Goal: Task Accomplishment & Management: Manage account settings

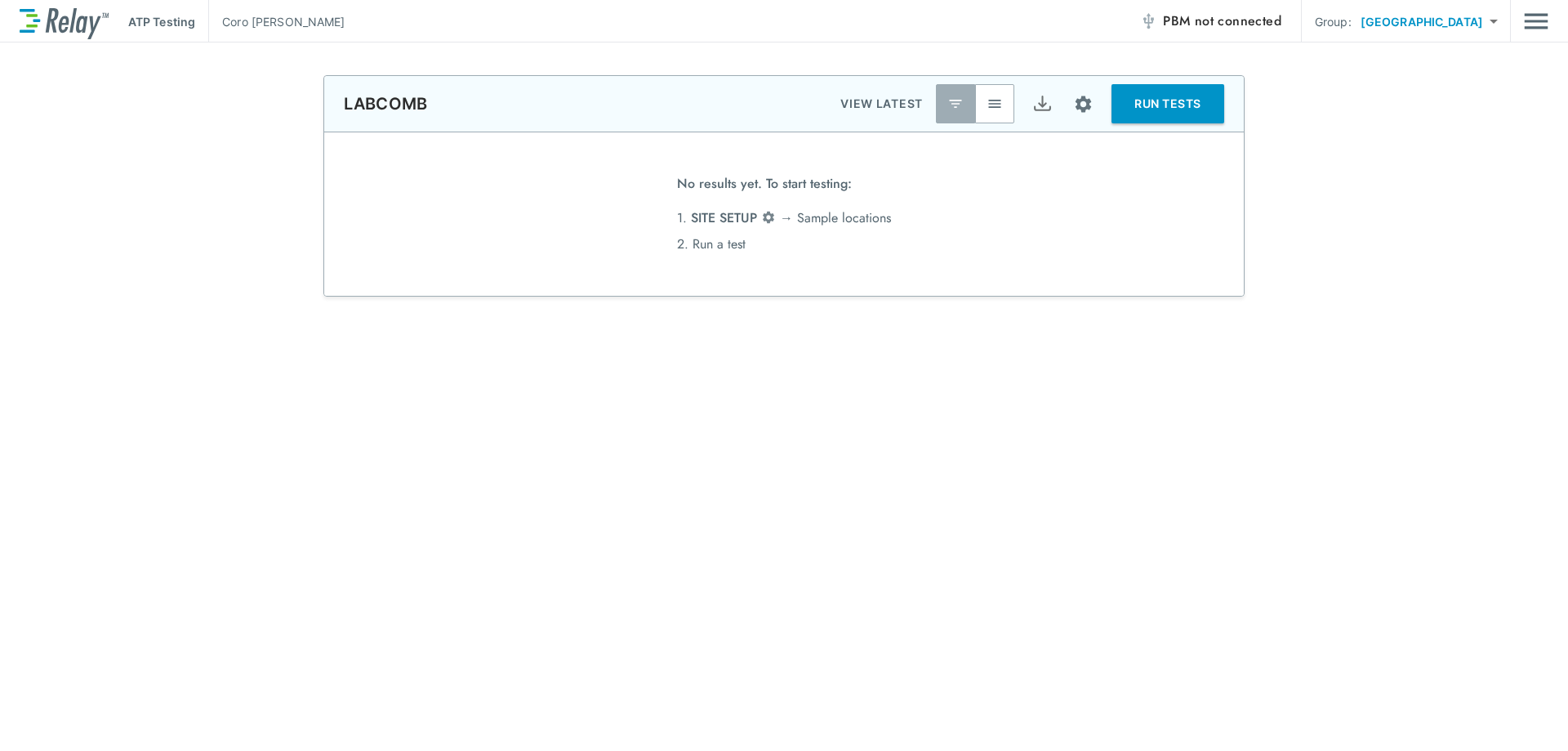
type input "*******"
type input "*****"
click at [1493, 19] on body "**********" at bounding box center [784, 375] width 1568 height 751
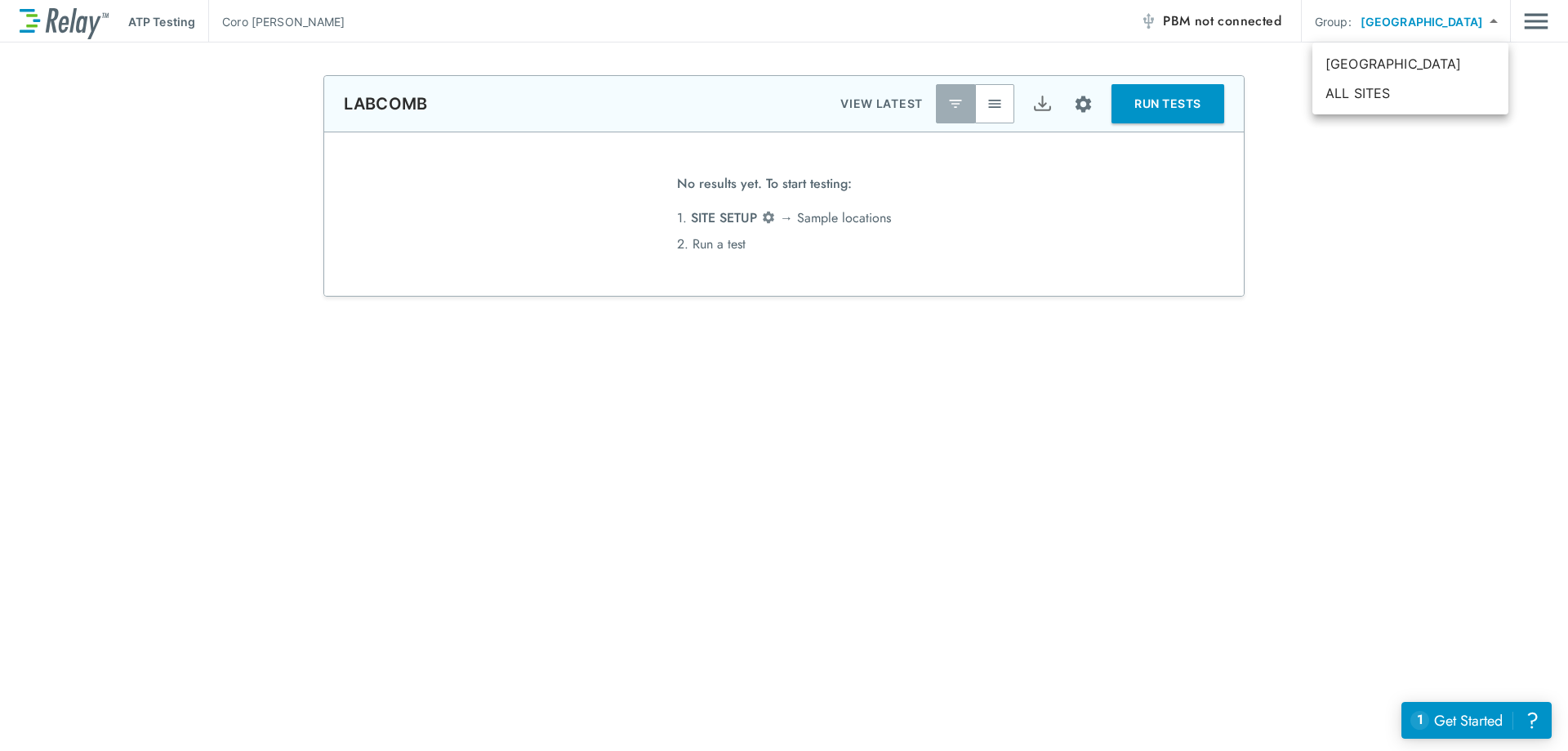
drag, startPoint x: 1032, startPoint y: 347, endPoint x: 1129, endPoint y: 286, distance: 114.6
click at [1042, 341] on div at bounding box center [784, 375] width 1568 height 751
click at [1541, 16] on img "Main menu" at bounding box center [1536, 21] width 25 height 31
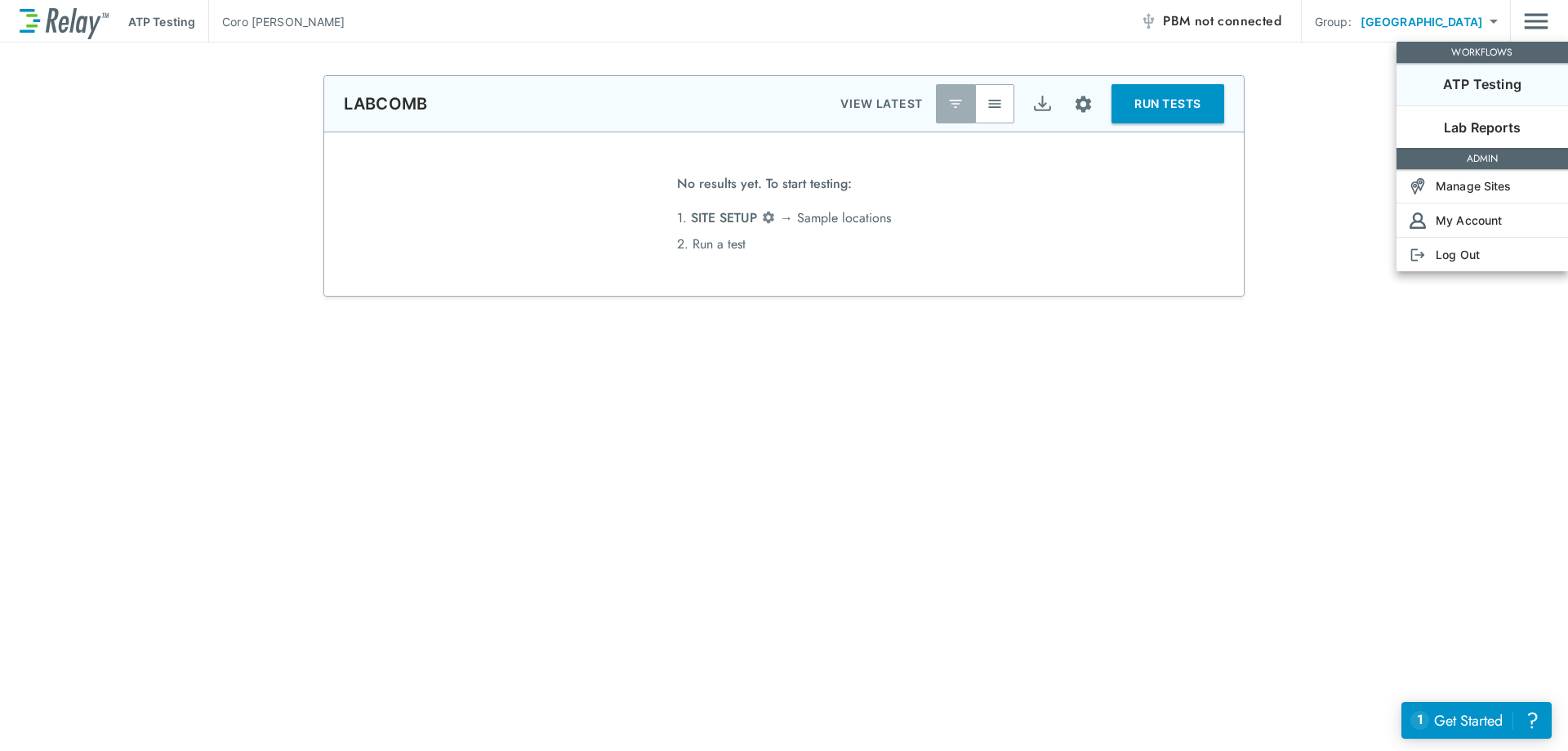
click at [1481, 160] on p "ADMIN" at bounding box center [1482, 158] width 165 height 15
click at [1451, 228] on p "My Account" at bounding box center [1469, 220] width 66 height 17
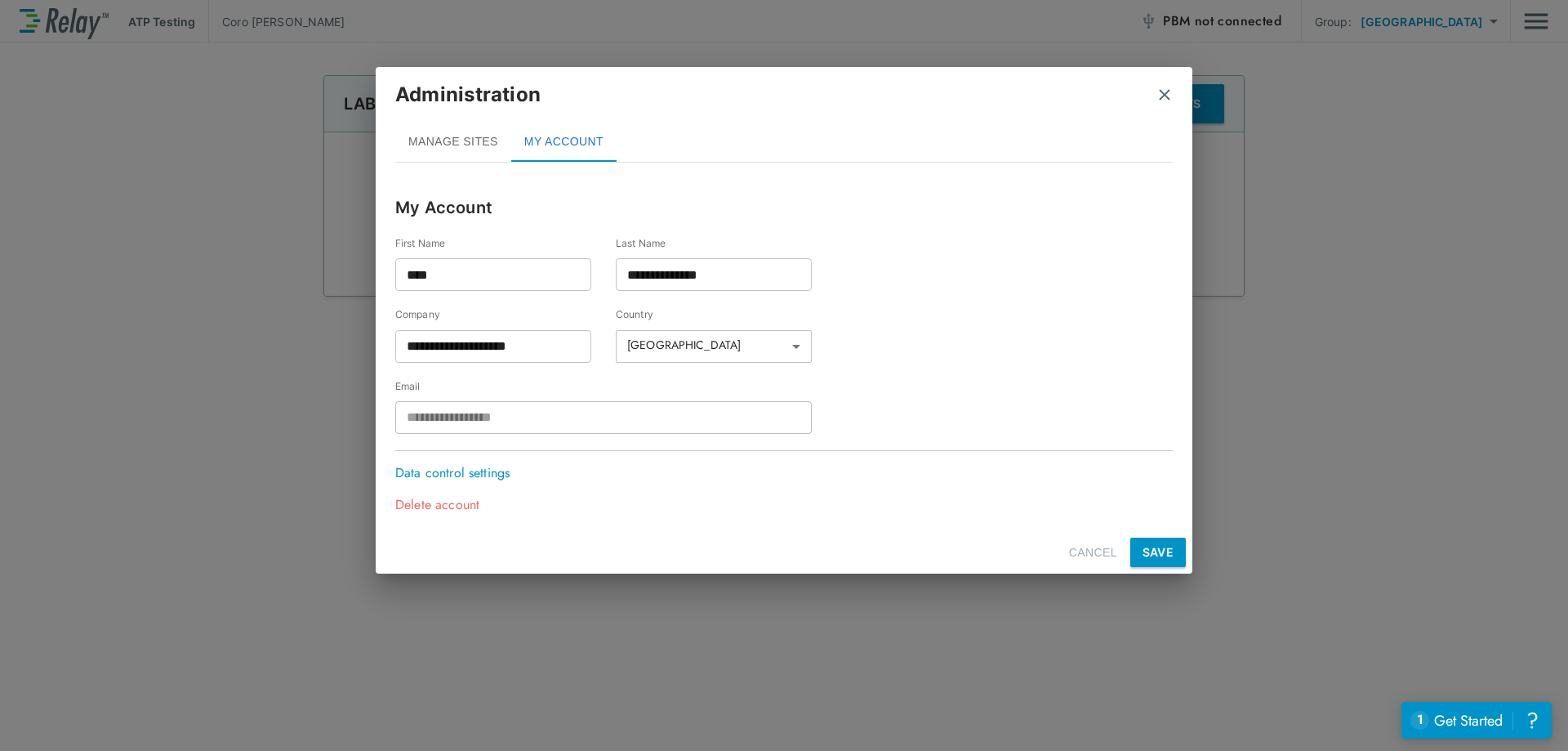
click at [460, 503] on p "Delete account" at bounding box center [448, 505] width 106 height 20
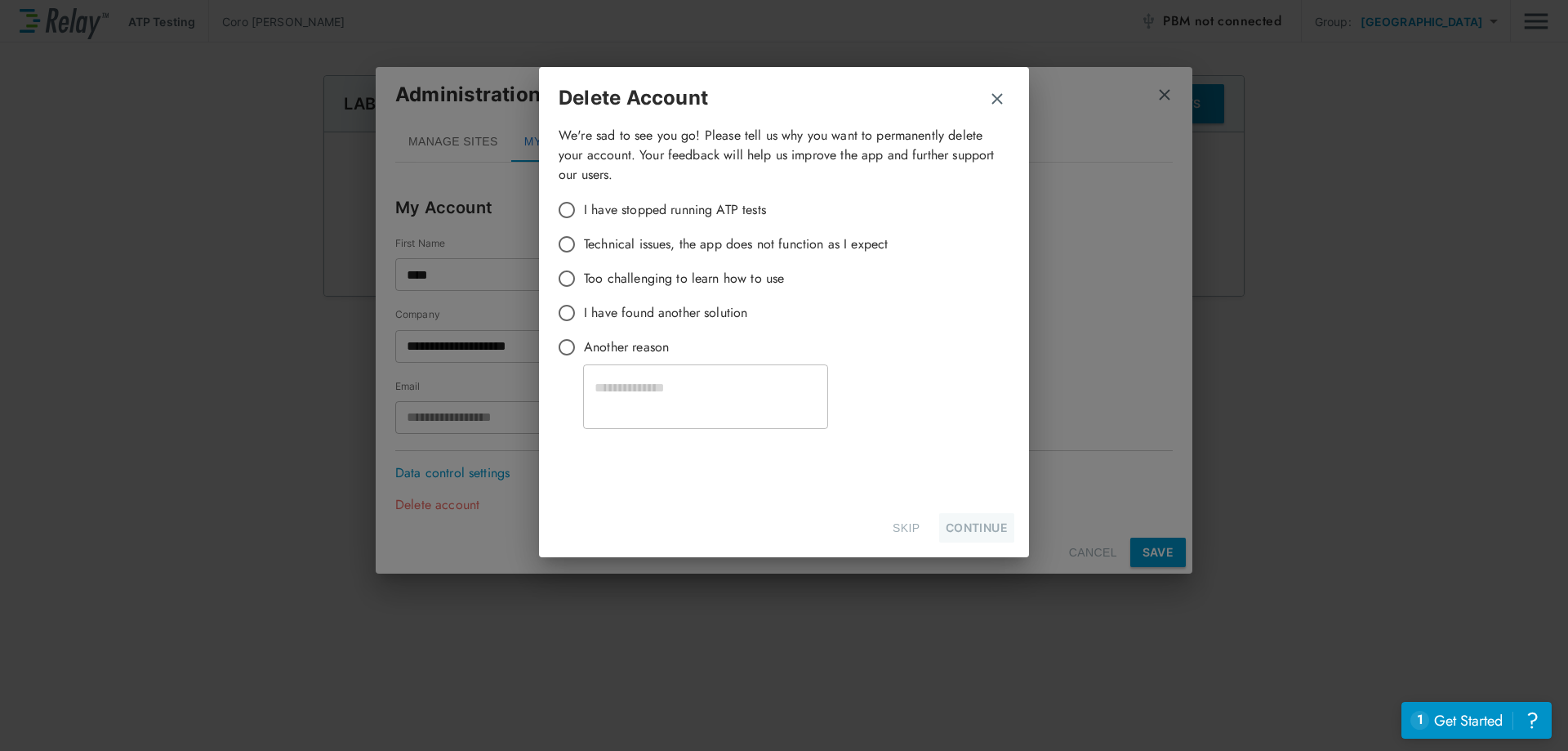
click at [1434, 157] on div "Delete Account We're sad to see you go! Please tell us why you want to permanen…" at bounding box center [784, 375] width 1568 height 751
click at [996, 100] on img "button" at bounding box center [997, 99] width 17 height 17
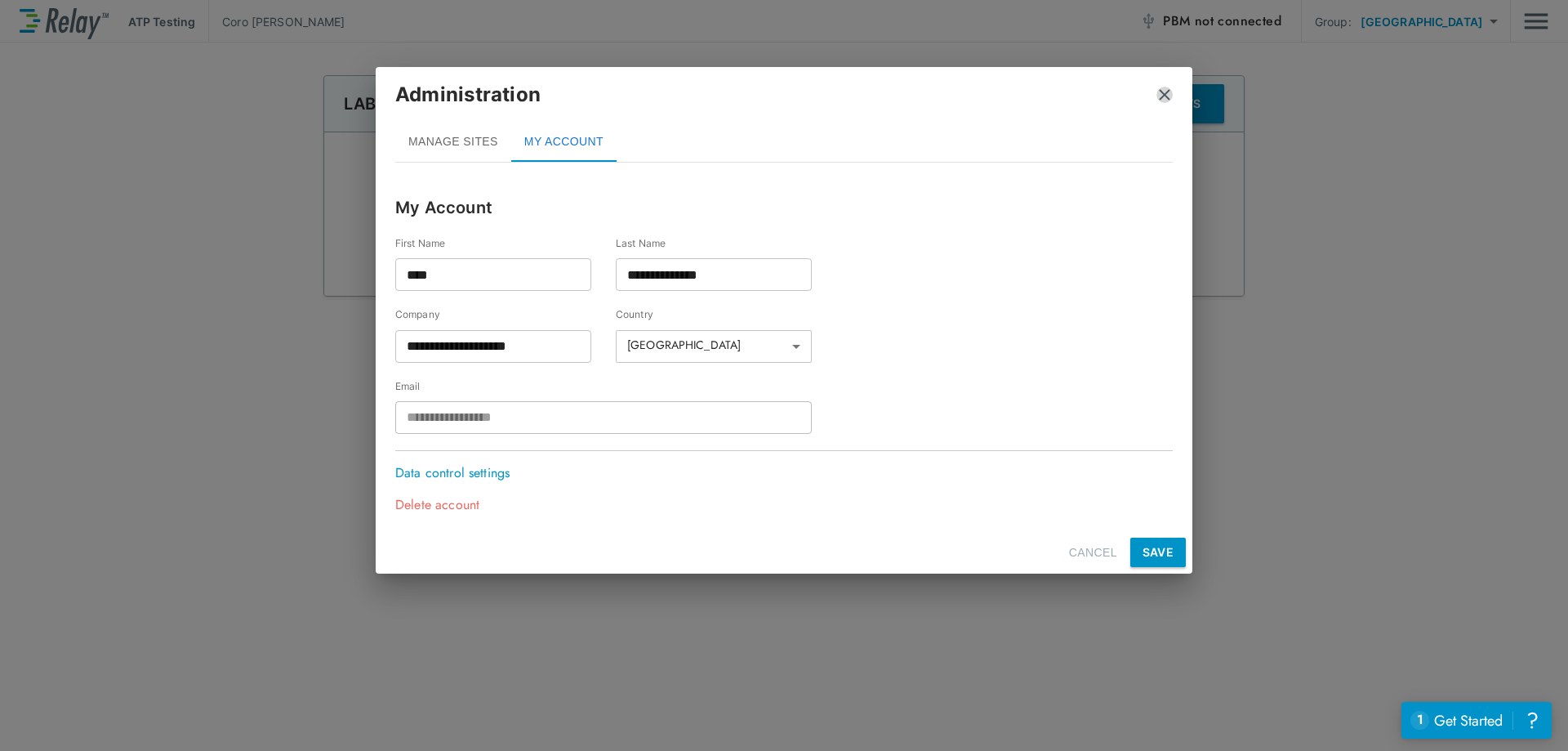
click at [1161, 93] on img "close" at bounding box center [1165, 95] width 17 height 17
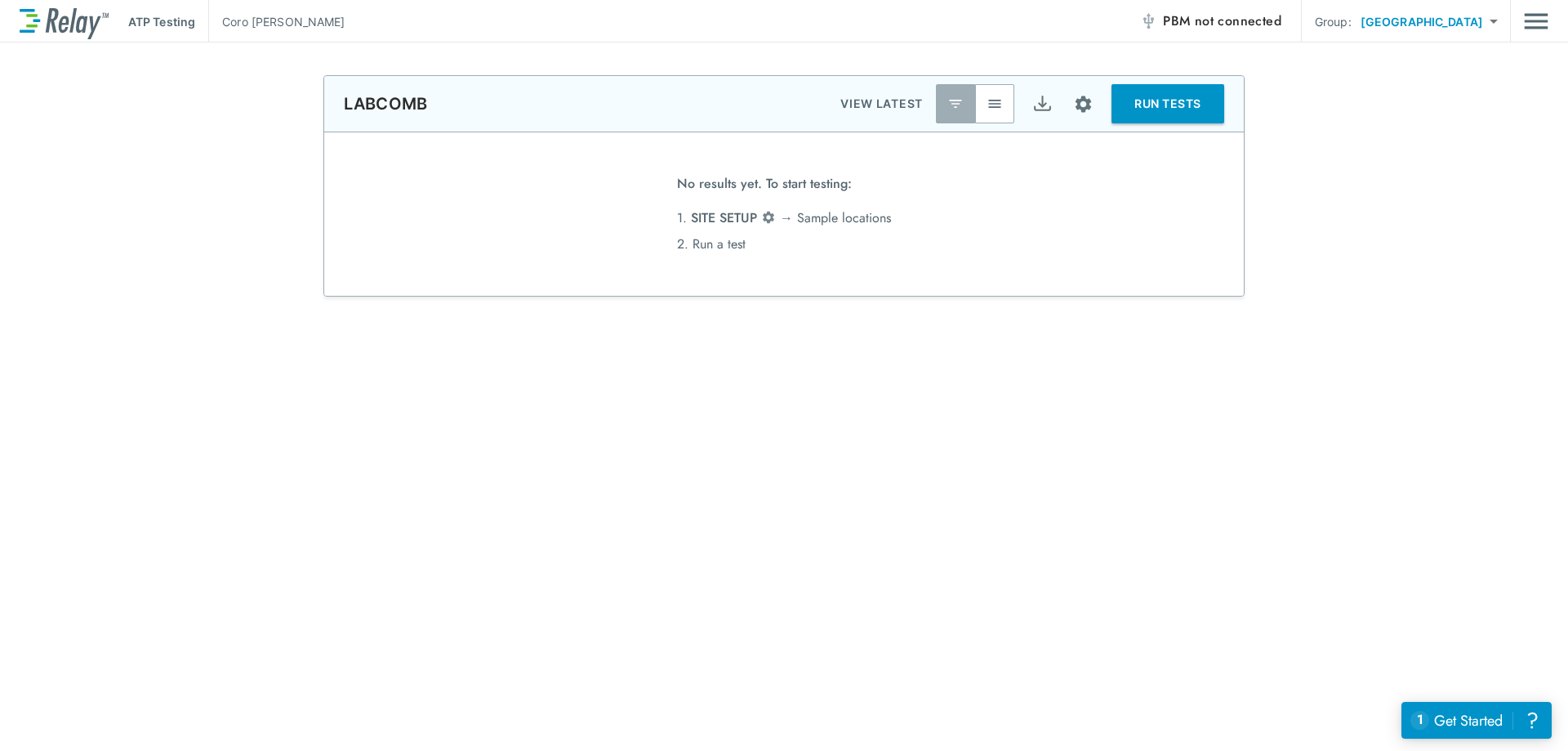
type input "*******"
type input "*****"
click at [1532, 18] on img "Main menu" at bounding box center [1536, 21] width 25 height 31
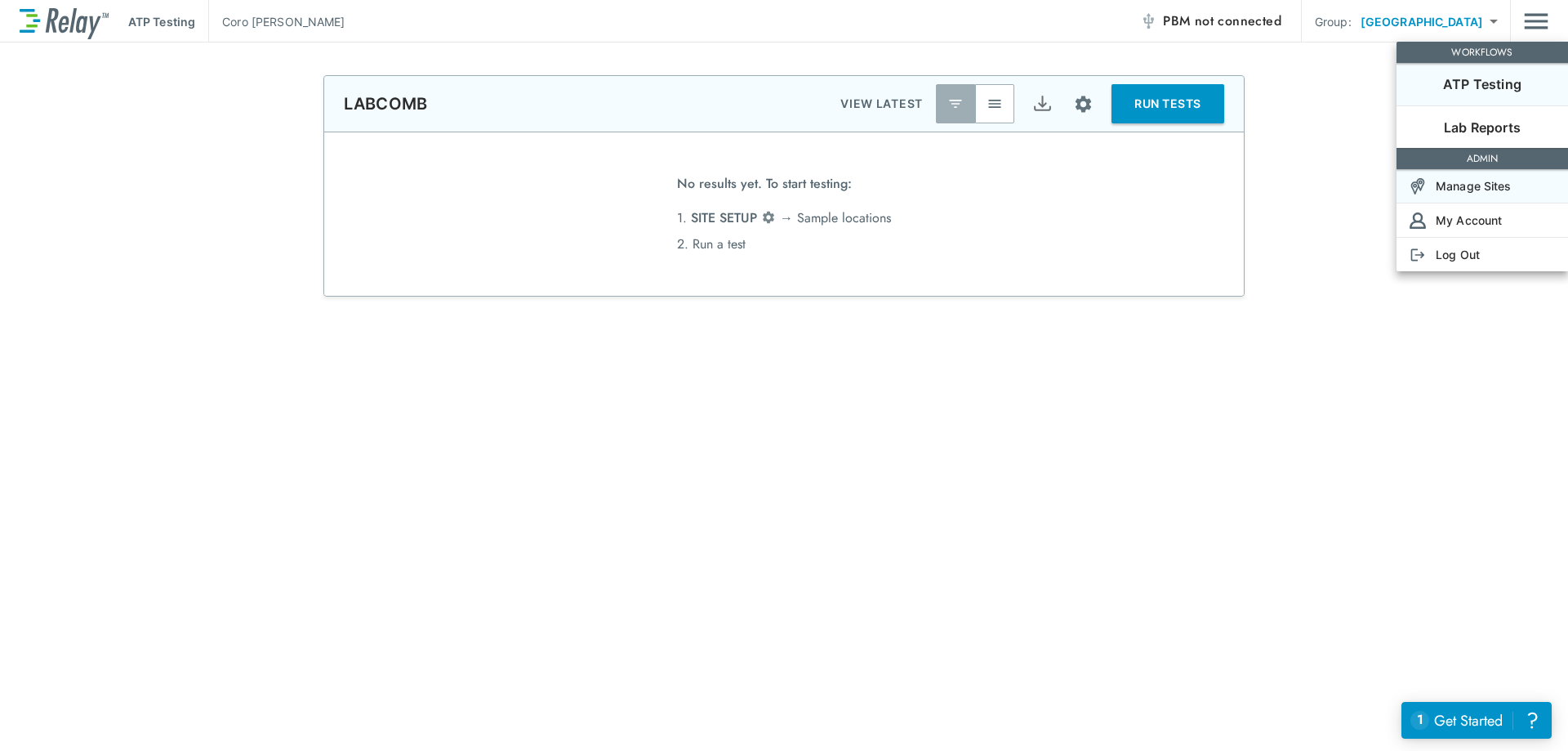
click at [1494, 188] on p "Manage Sites" at bounding box center [1474, 186] width 76 height 17
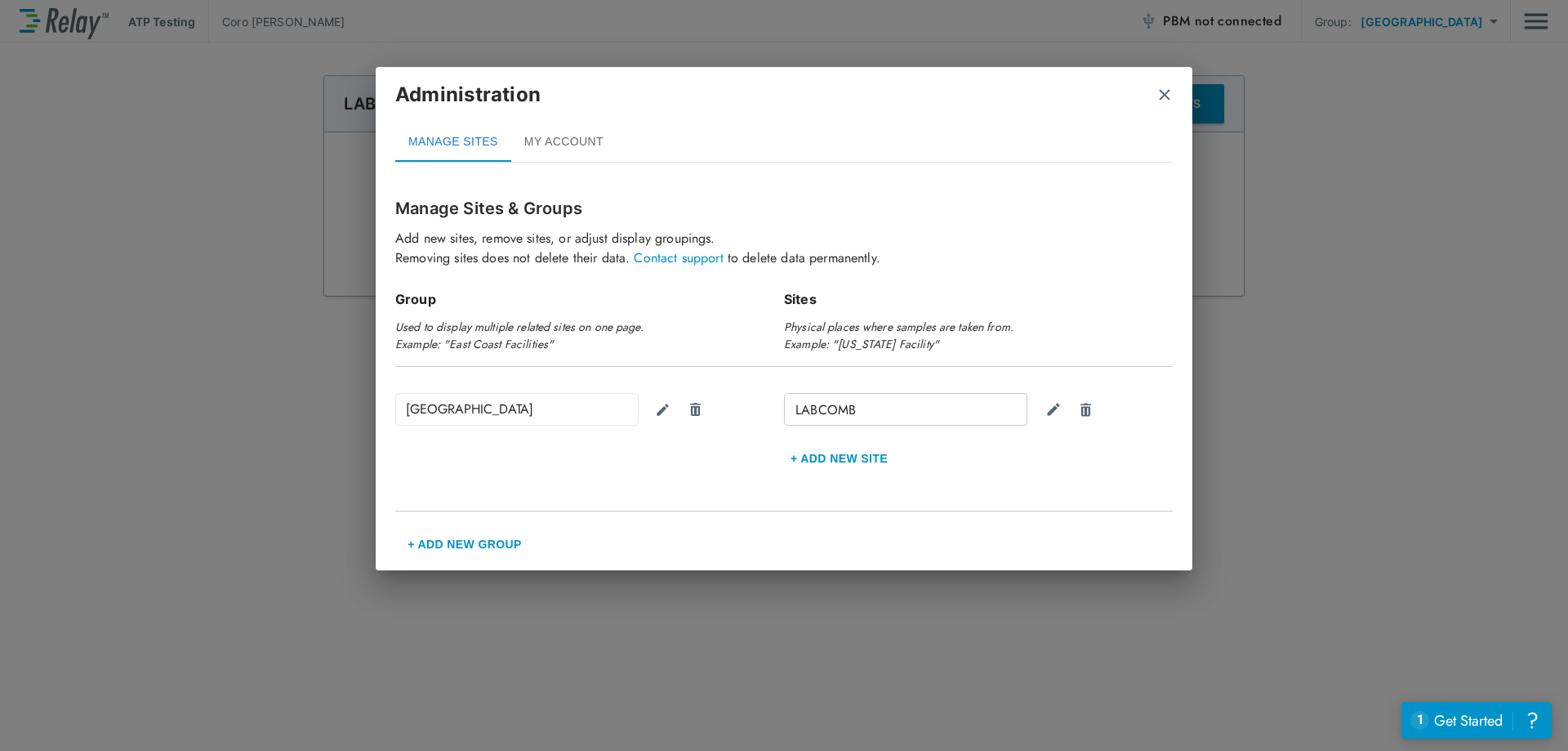
click at [1169, 462] on div "LABCOMB + Add new Site" at bounding box center [978, 436] width 389 height 85
click at [1159, 86] on img "close" at bounding box center [1165, 95] width 17 height 17
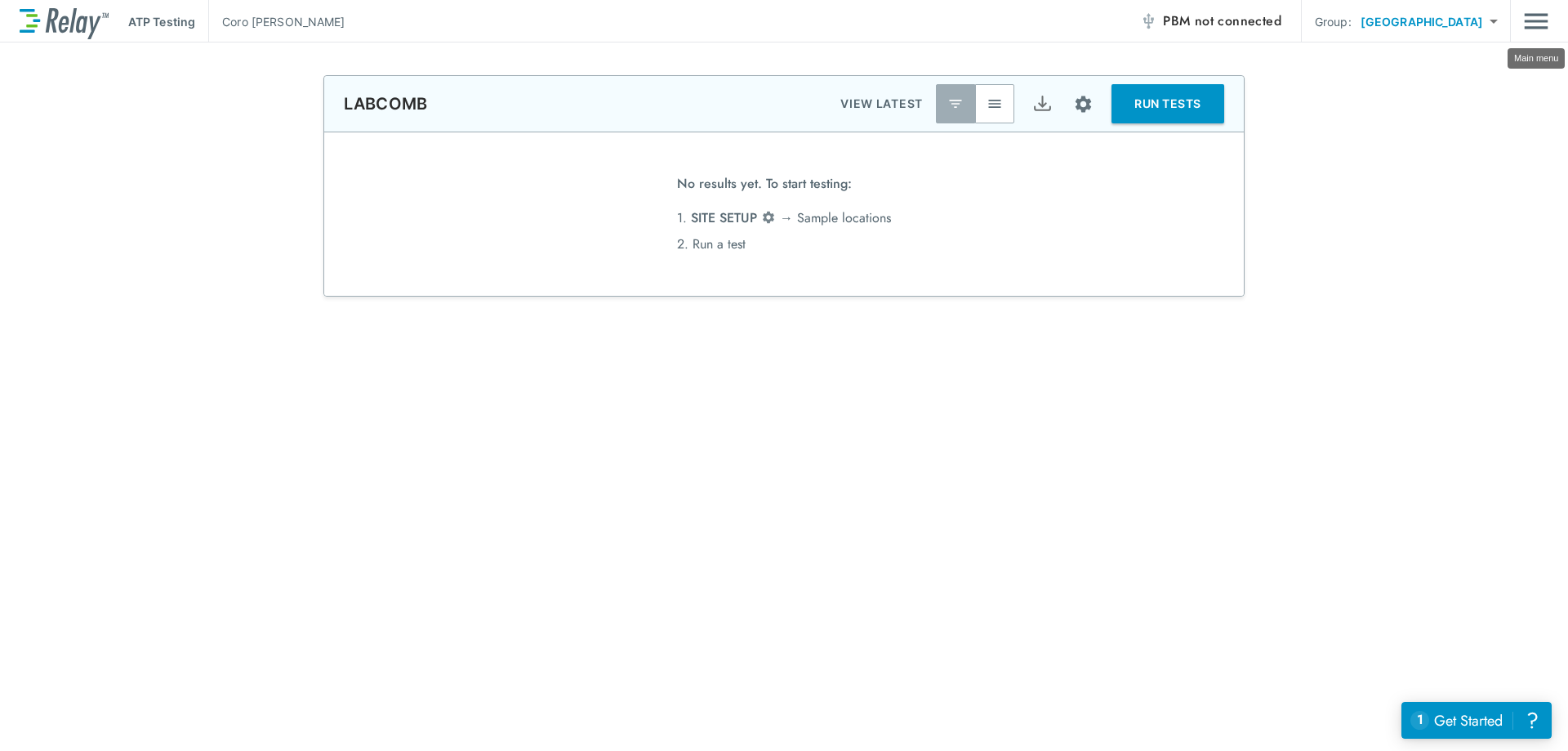
click at [1531, 23] on img "Main menu" at bounding box center [1536, 21] width 25 height 31
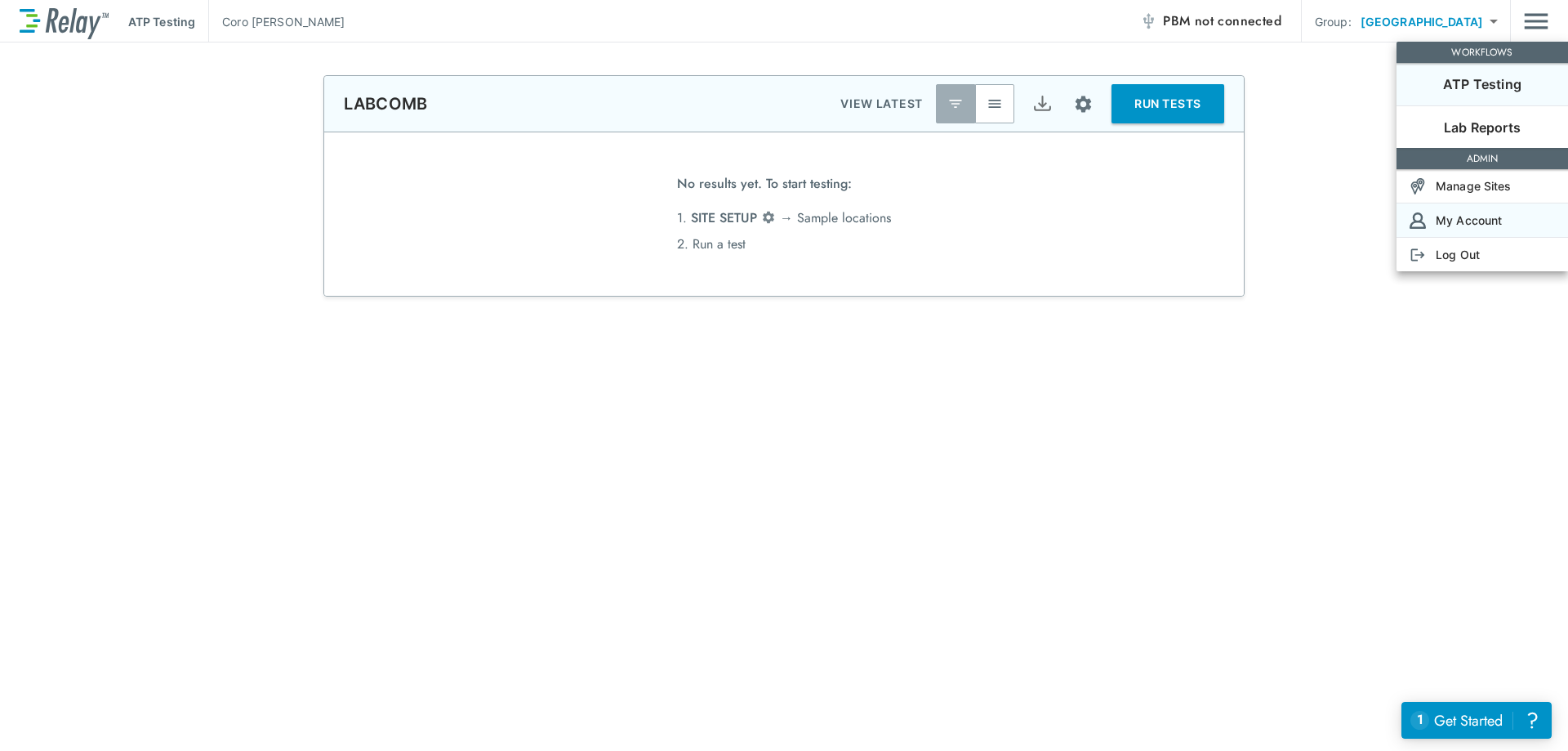
click at [1490, 222] on p "My Account" at bounding box center [1469, 220] width 66 height 17
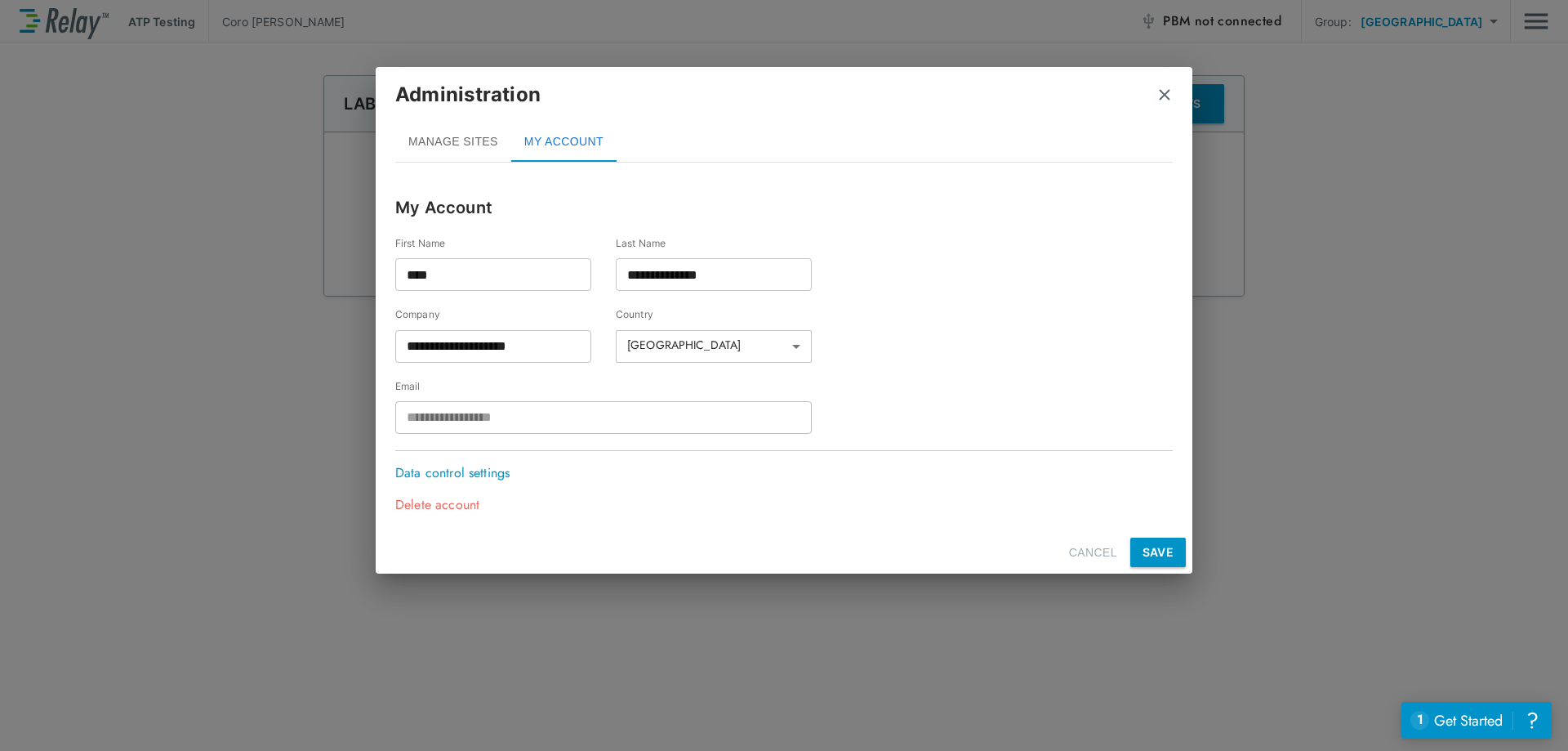
click at [462, 505] on p "Delete account" at bounding box center [448, 505] width 106 height 20
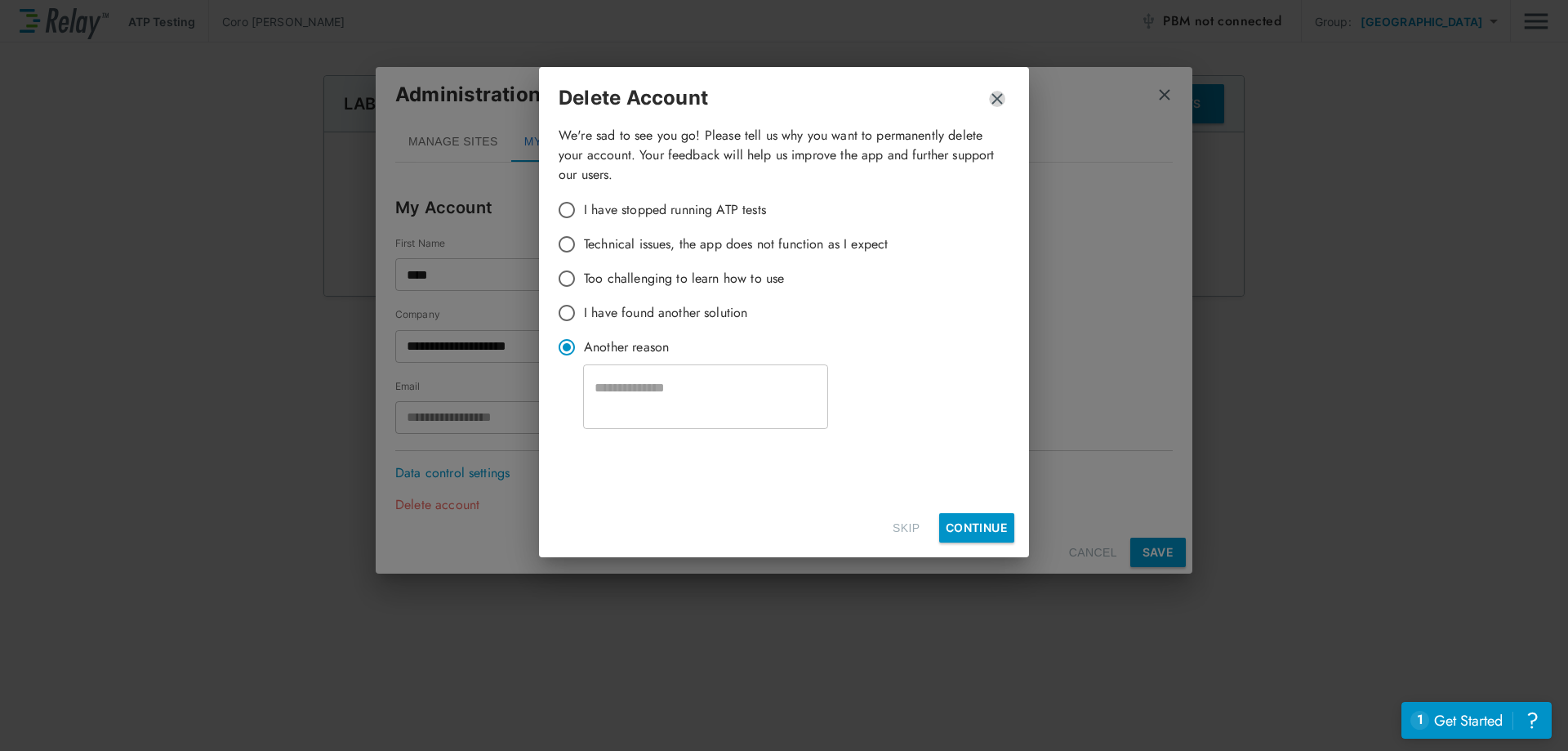
click at [994, 96] on img "button" at bounding box center [997, 99] width 17 height 17
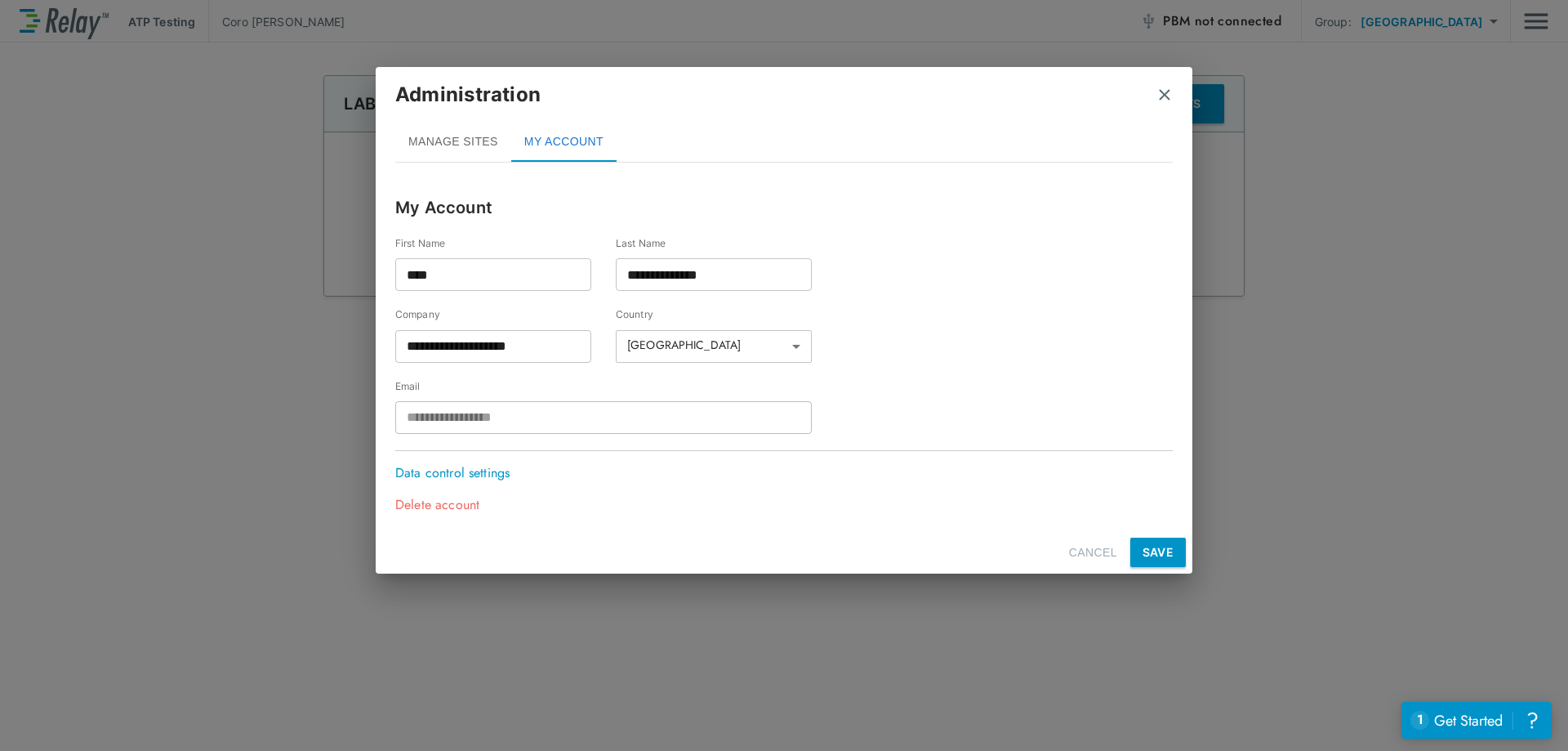
click at [999, 100] on div "Administration" at bounding box center [783, 100] width 777 height 42
click at [435, 501] on p "Delete account" at bounding box center [448, 505] width 106 height 20
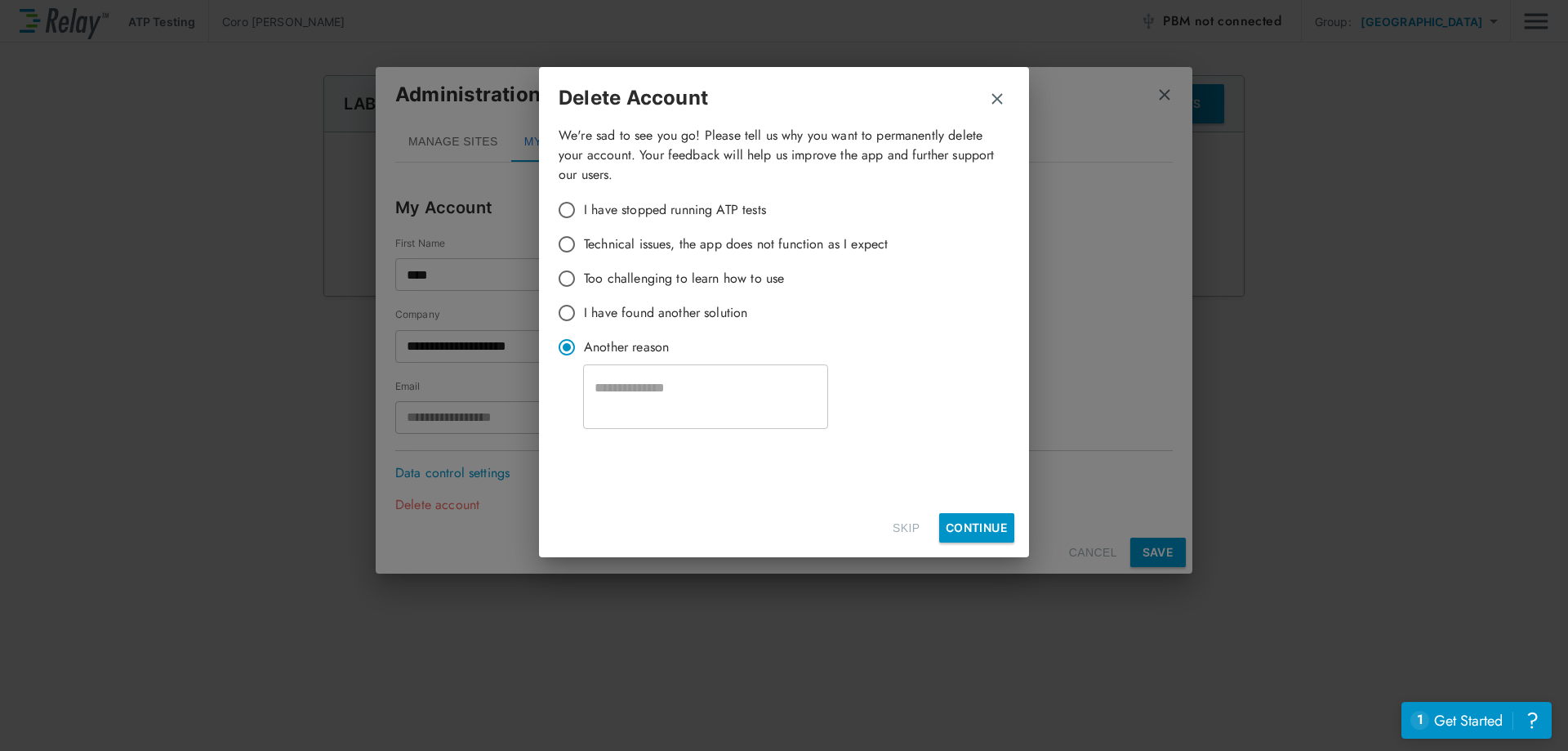
click at [1002, 534] on button "Continue" at bounding box center [976, 528] width 75 height 30
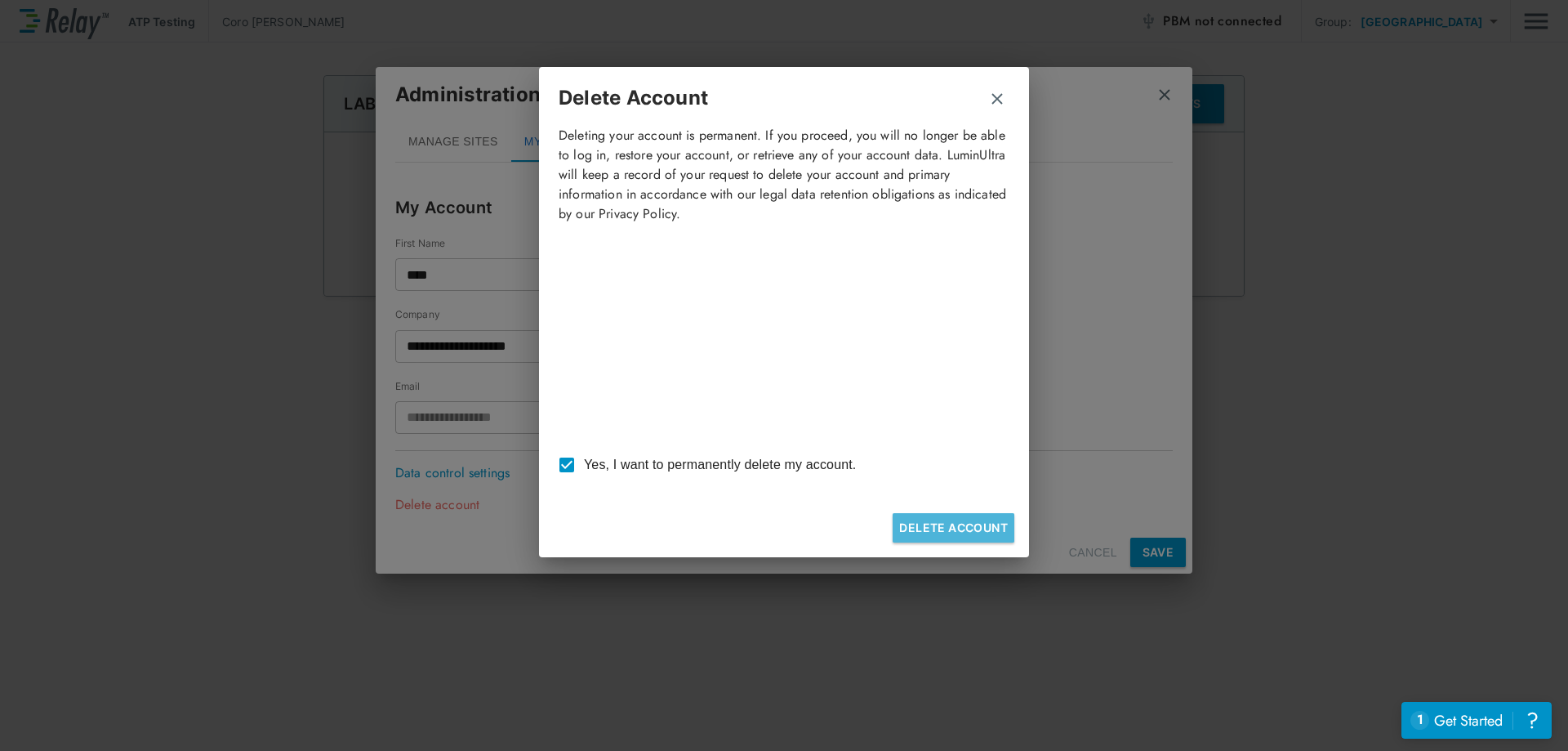
click at [926, 524] on button "Delete Account" at bounding box center [953, 528] width 122 height 30
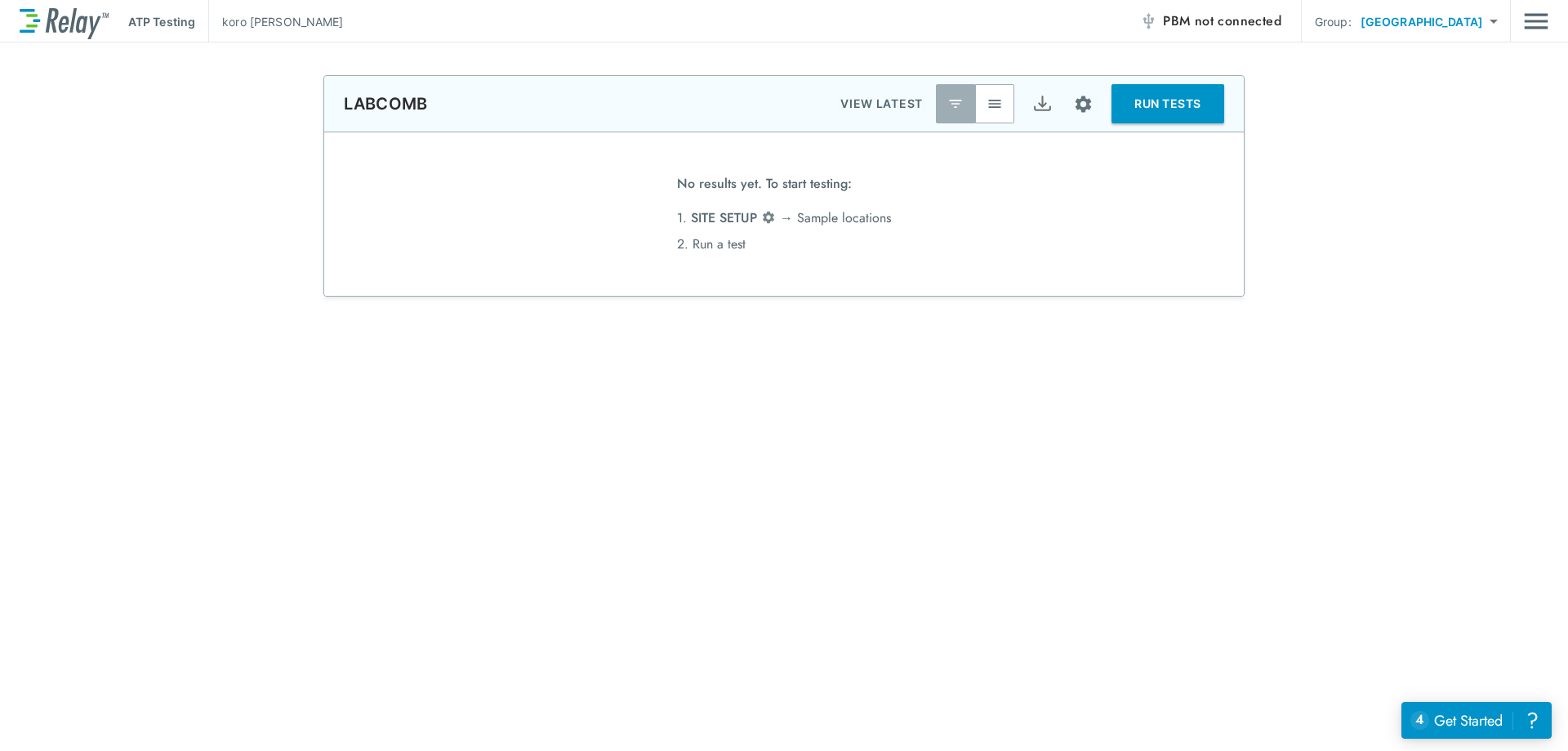
type input "*******"
click at [1089, 100] on button "Site setup" at bounding box center [1083, 104] width 43 height 43
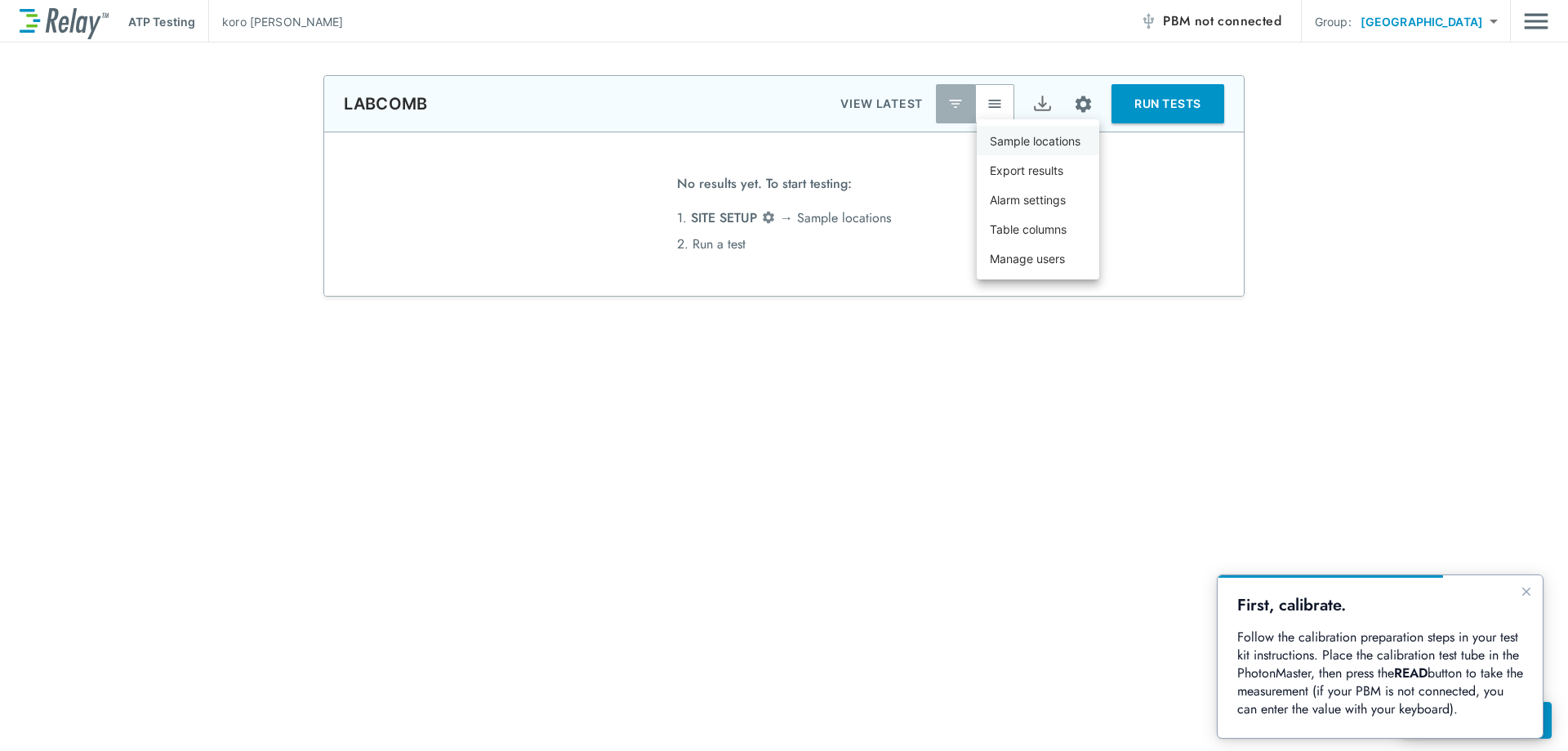
click at [1025, 139] on p "Sample locations" at bounding box center [1035, 140] width 90 height 17
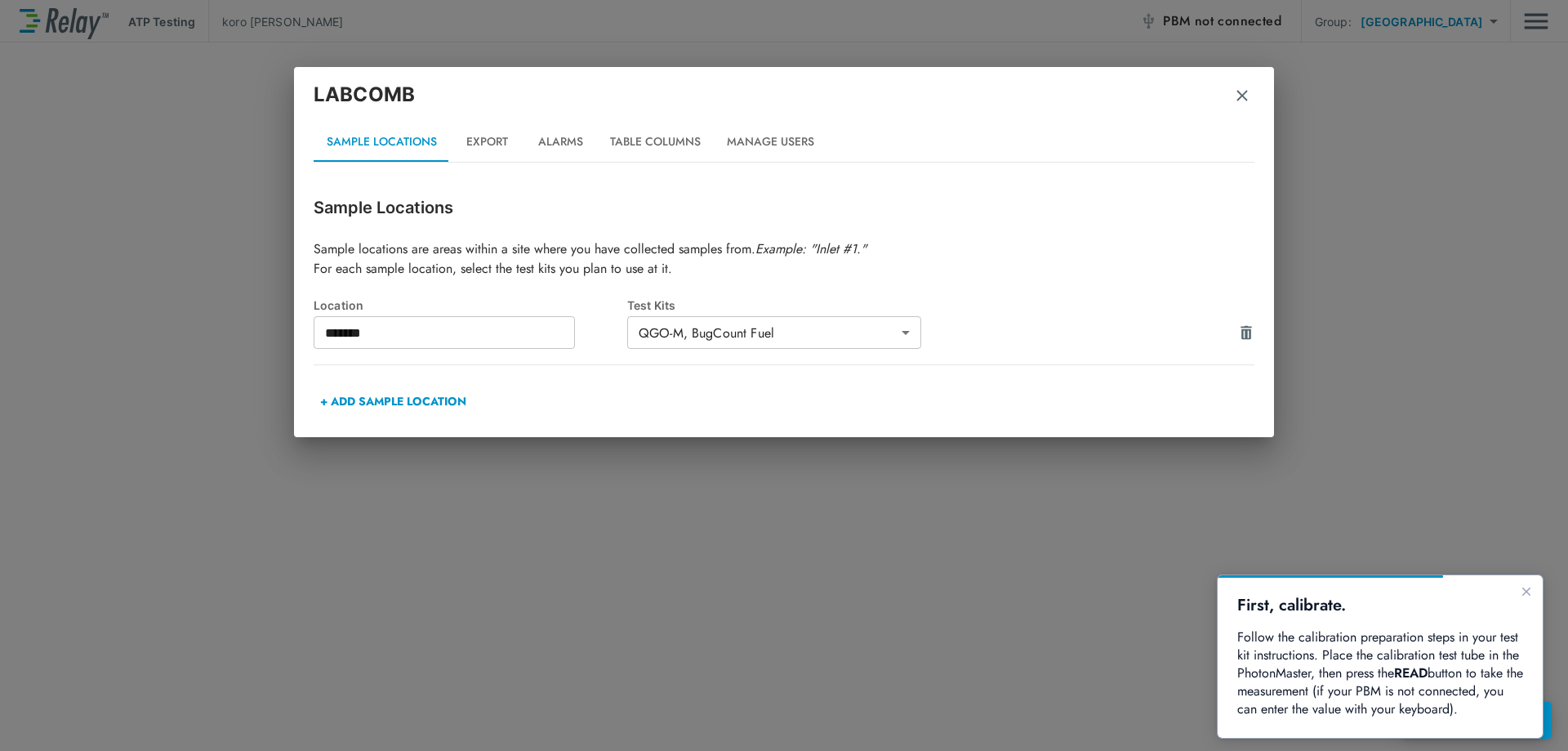
click at [1244, 94] on img "button" at bounding box center [1242, 95] width 17 height 17
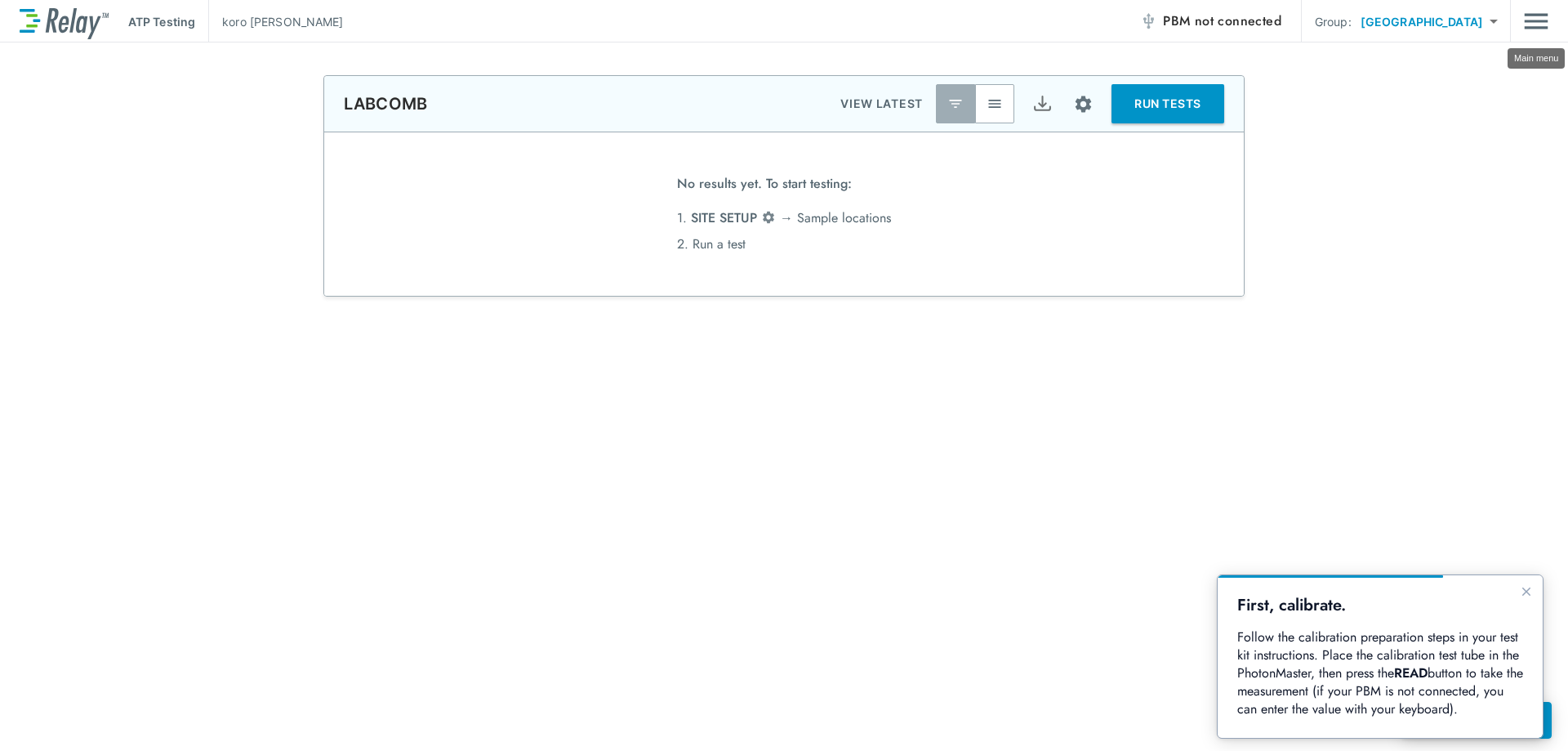
click at [1538, 22] on img "Main menu" at bounding box center [1536, 21] width 25 height 31
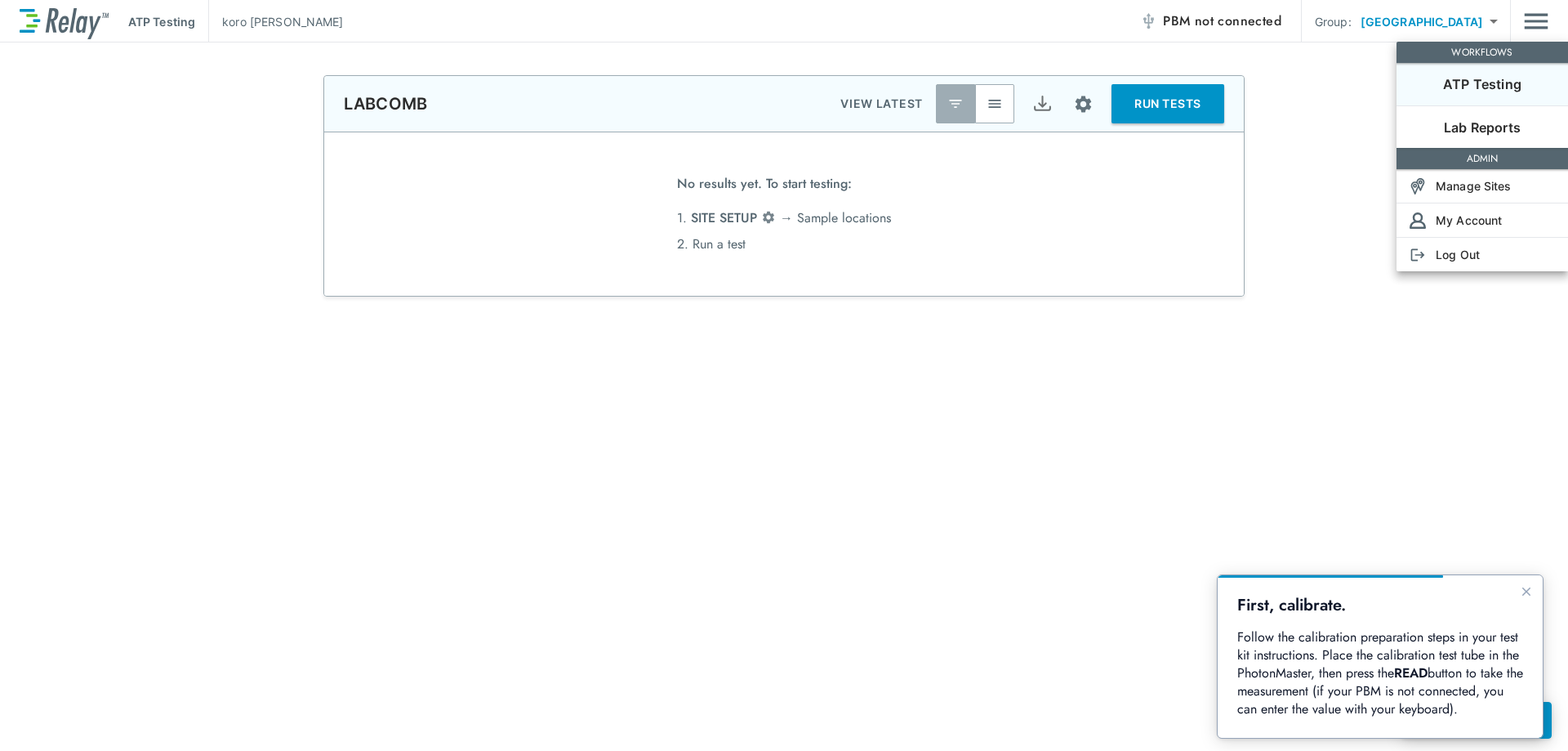
click at [1167, 107] on div at bounding box center [784, 375] width 1568 height 751
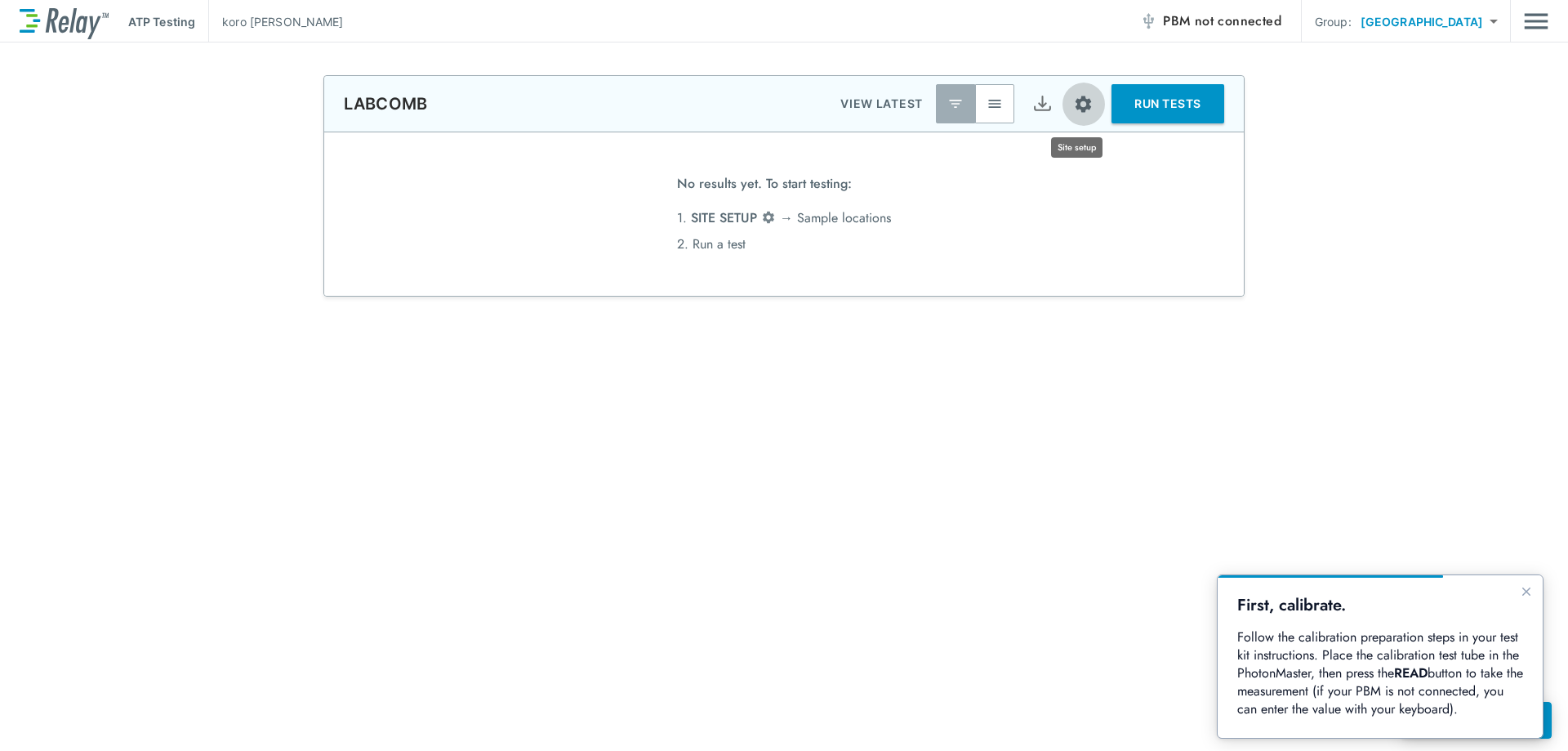
click at [1076, 109] on img "Site setup" at bounding box center [1083, 104] width 21 height 21
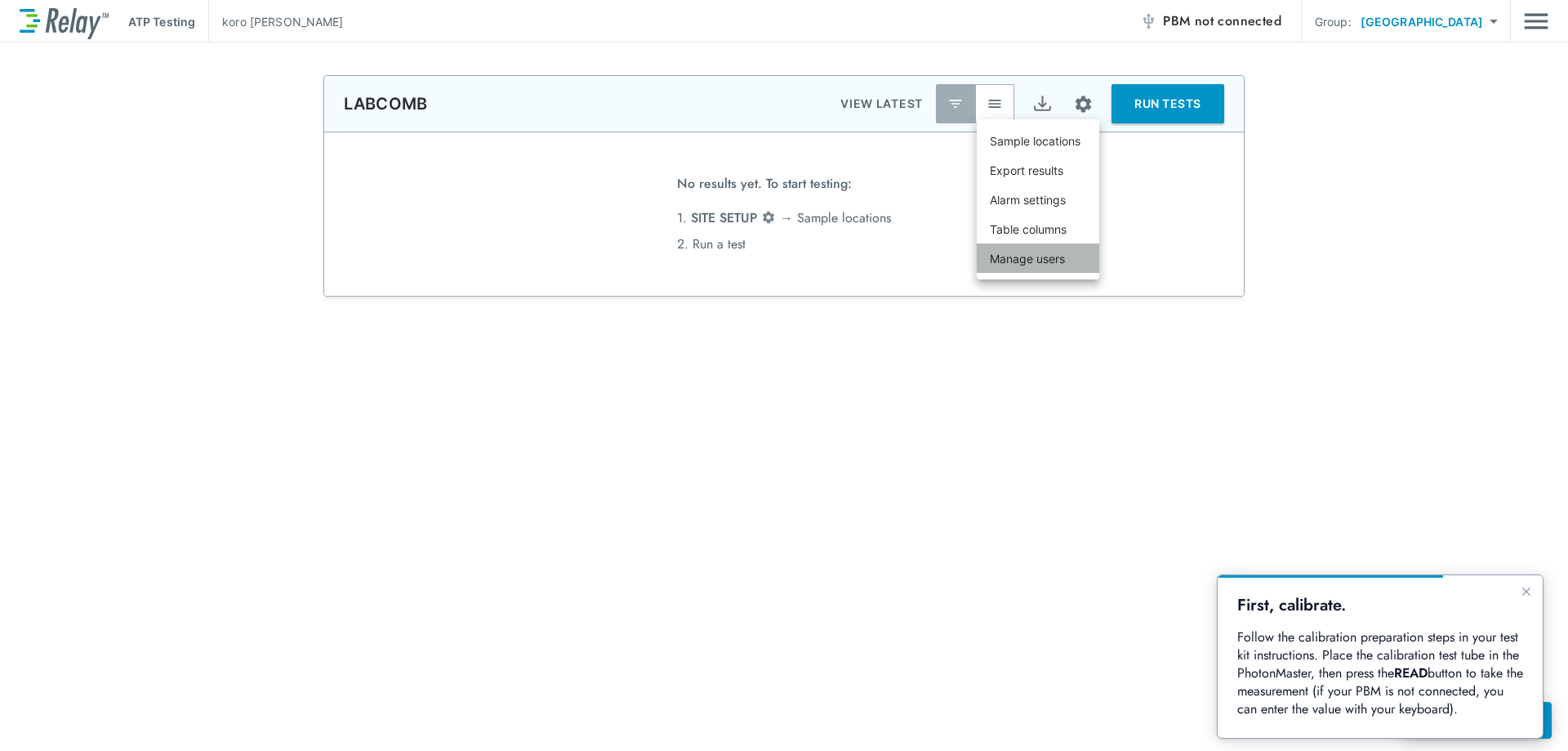
click at [1037, 257] on p "Manage users" at bounding box center [1027, 258] width 75 height 17
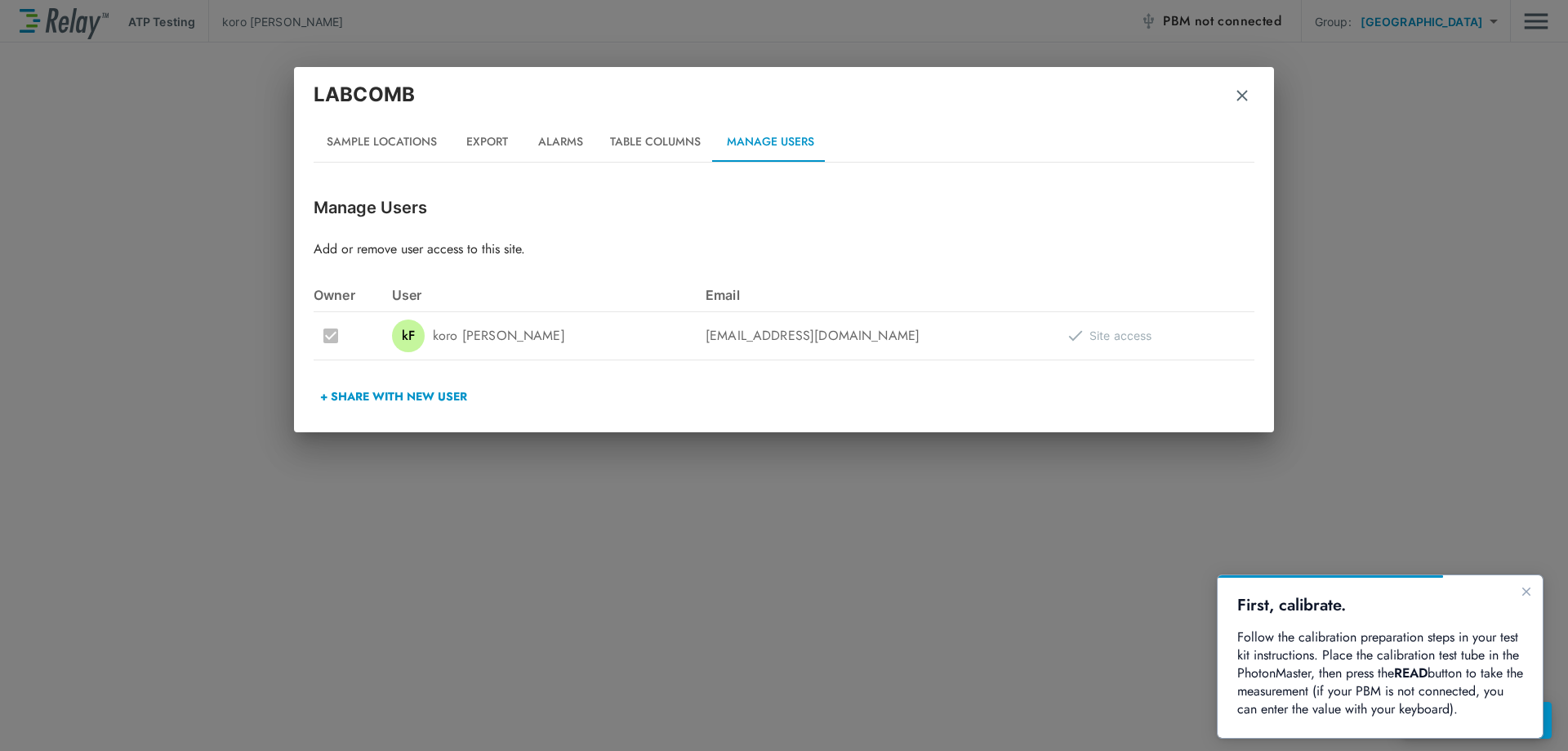
click at [1240, 93] on img "button" at bounding box center [1242, 95] width 17 height 17
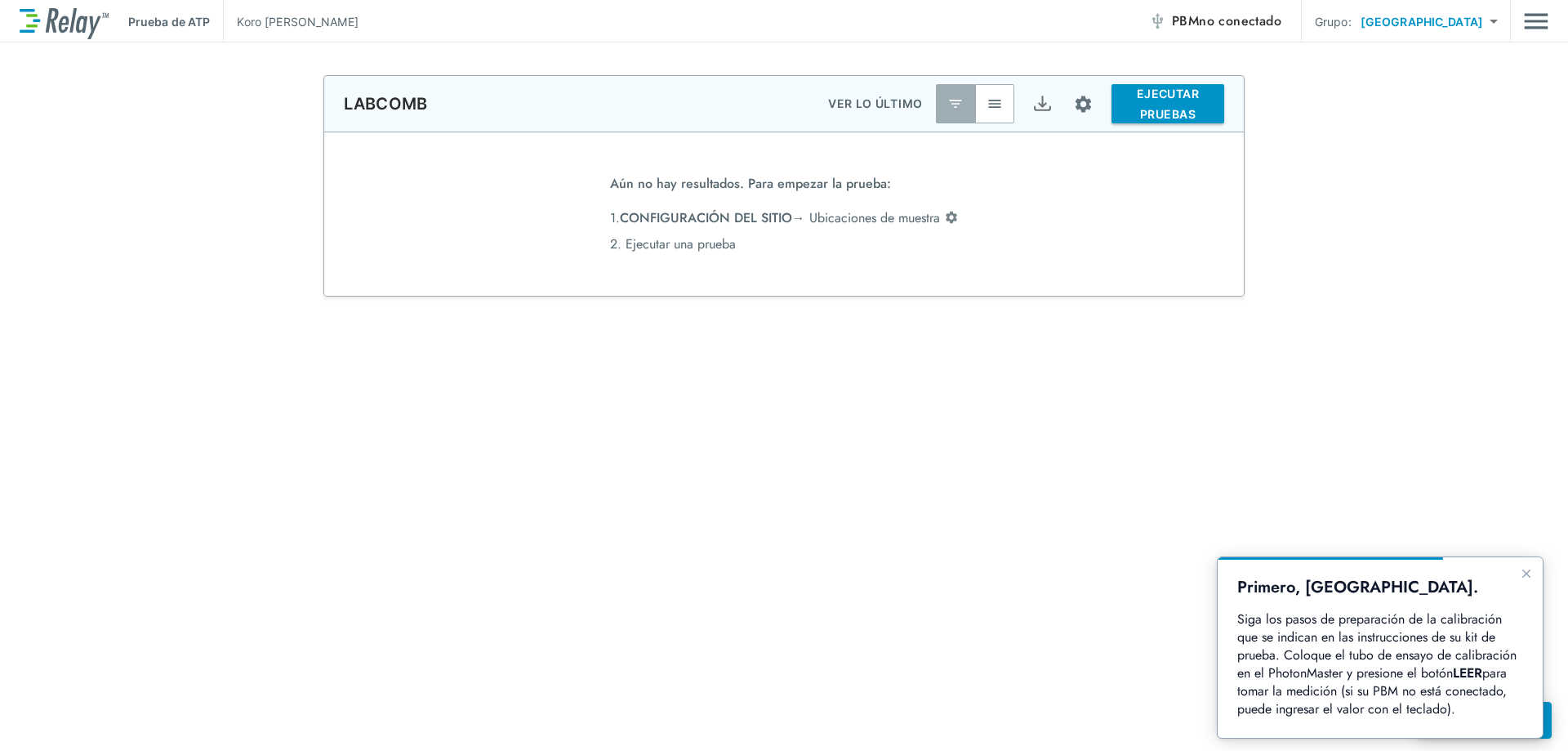
click at [1452, 320] on div "**********" at bounding box center [784, 561] width 1568 height 972
click at [1214, 21] on font "no conectado" at bounding box center [1239, 21] width 82 height 19
click at [1170, 101] on font "EJECUTAR PRUEBAS" at bounding box center [1168, 104] width 100 height 41
